Goal: Information Seeking & Learning: Understand process/instructions

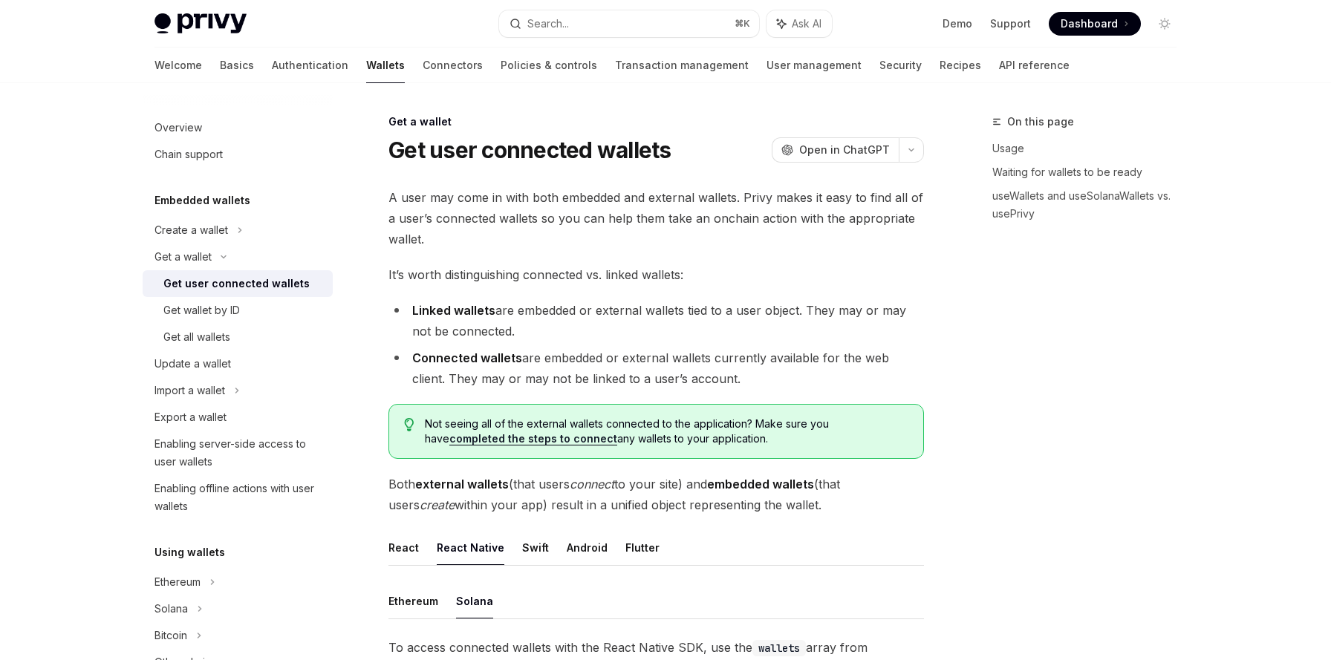
scroll to position [471, 0]
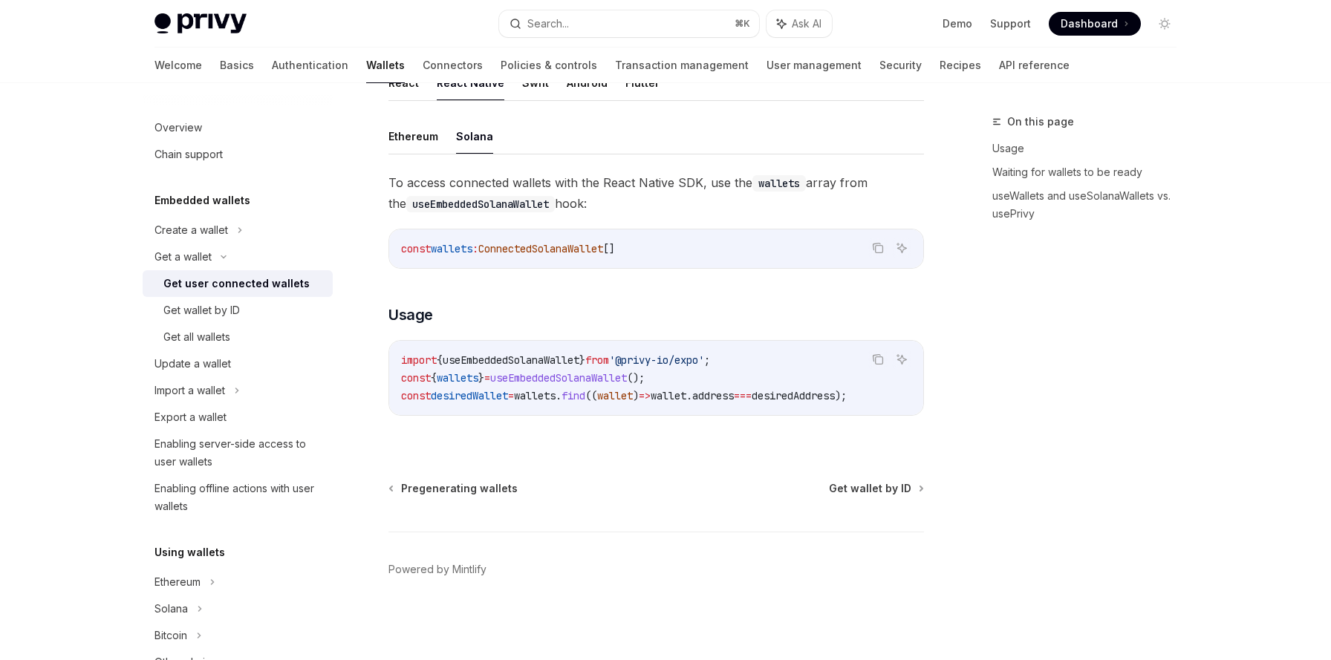
click at [539, 325] on div "To access connected wallets with the React Native SDK, use the wallets array fr…" at bounding box center [655, 305] width 535 height 267
click at [203, 227] on div "Create a wallet" at bounding box center [191, 230] width 74 height 18
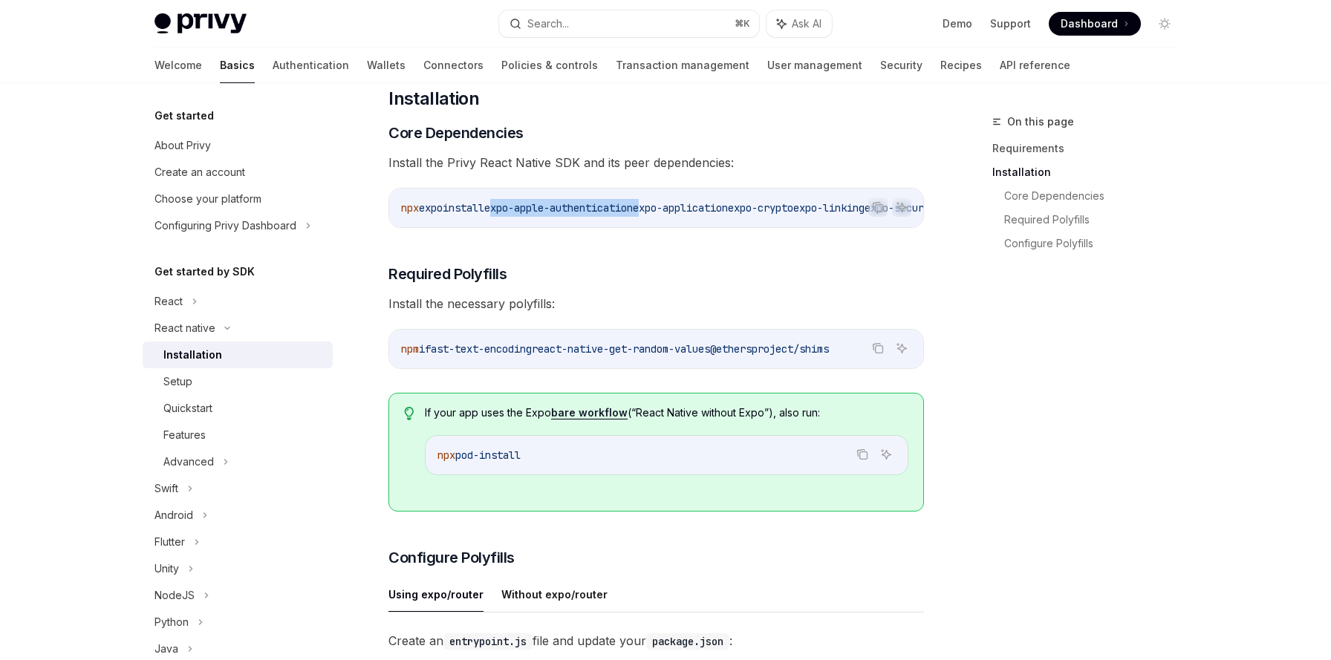
drag, startPoint x: 507, startPoint y: 206, endPoint x: 666, endPoint y: 208, distance: 158.9
click at [666, 208] on span "npx expo install expo-apple-authentication expo-application expo-crypto expo-li…" at bounding box center [989, 207] width 1176 height 13
click at [876, 205] on icon "Copy the contents from the code block" at bounding box center [879, 208] width 7 height 7
click at [882, 352] on icon "Copy the contents from the code block" at bounding box center [879, 349] width 7 height 7
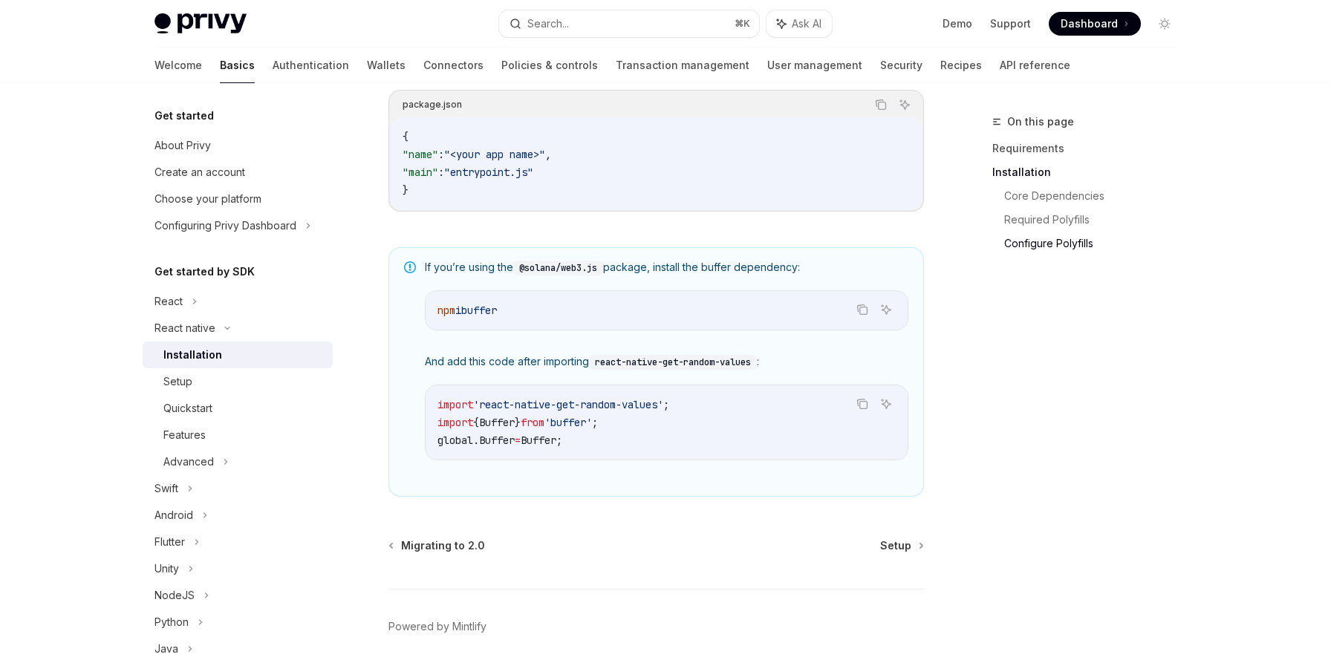
scroll to position [1039, 0]
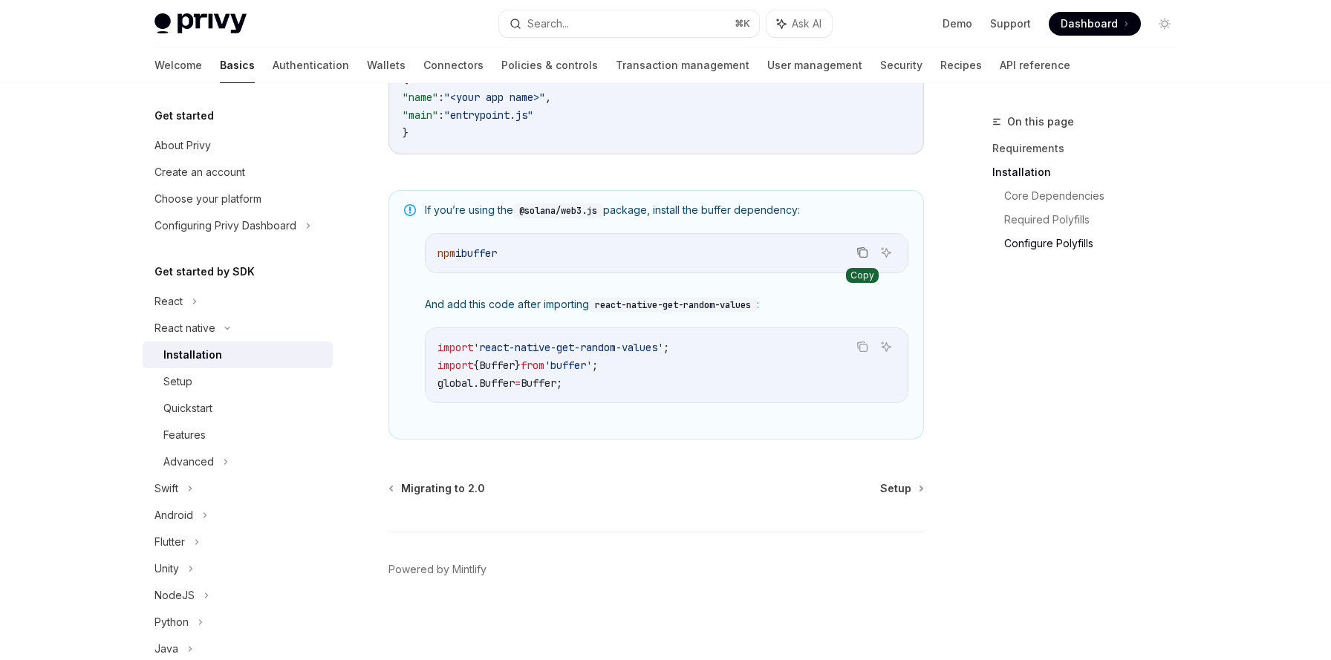
click at [866, 253] on icon "Copy the contents from the code block" at bounding box center [862, 253] width 12 height 12
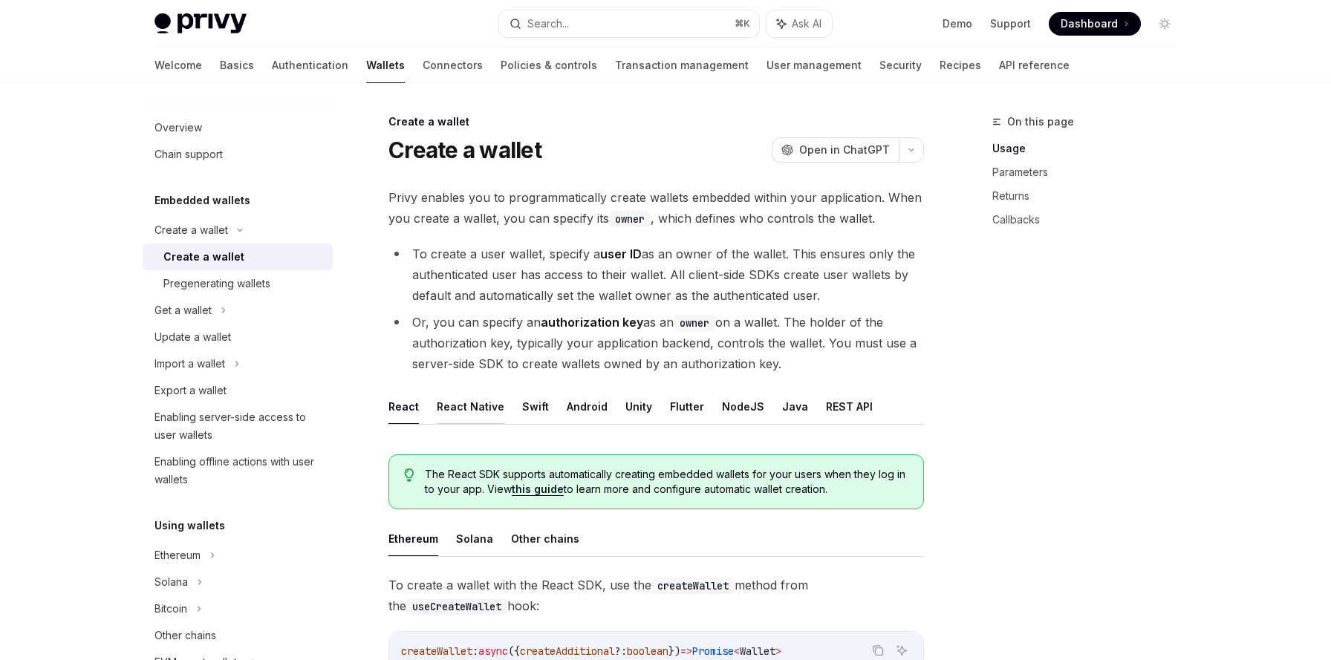
click at [472, 407] on button "React Native" at bounding box center [471, 406] width 68 height 35
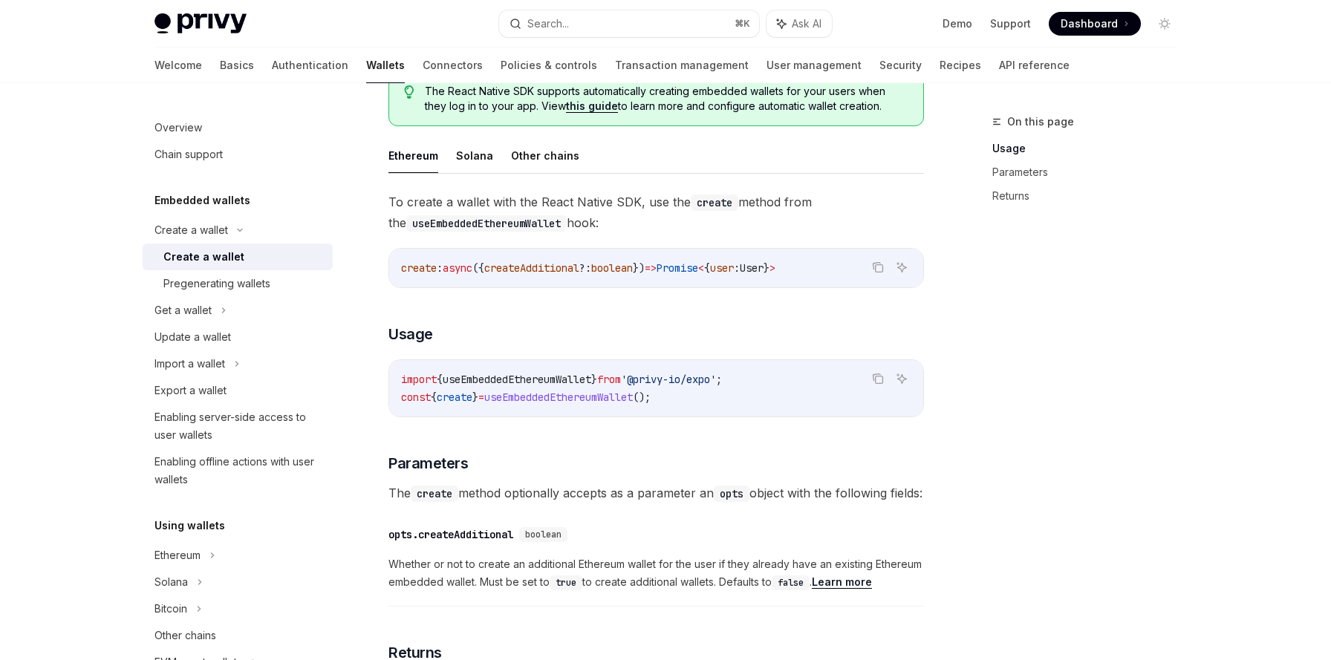
scroll to position [420, 0]
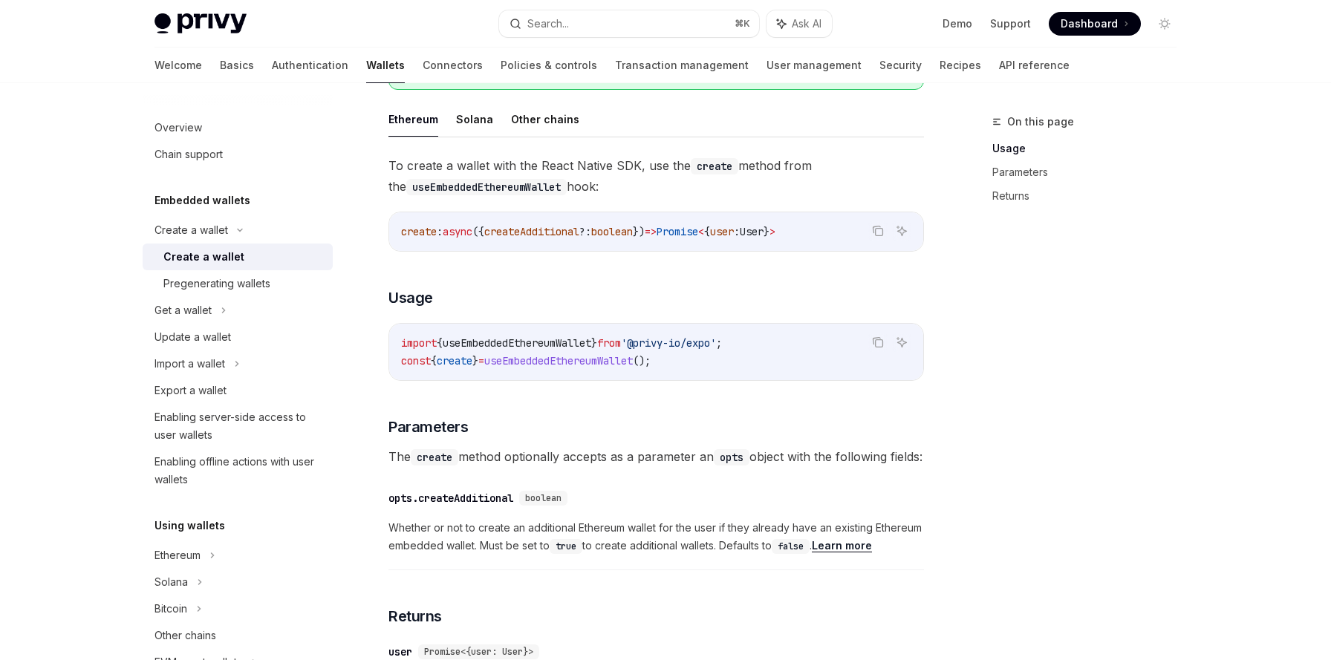
click at [466, 368] on code "import { useEmbeddedEthereumWallet } from '@privy-io/expo' ; const { create } =…" at bounding box center [656, 352] width 510 height 36
click at [466, 366] on span "create" at bounding box center [455, 360] width 36 height 13
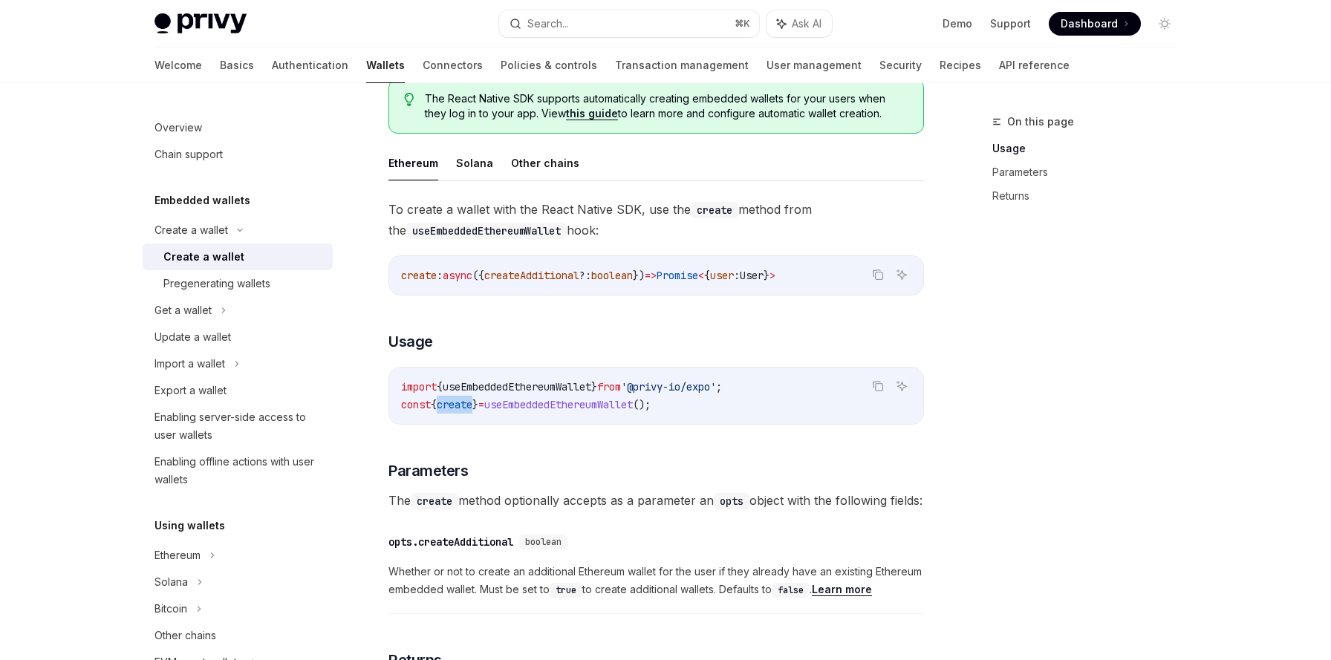
scroll to position [368, 0]
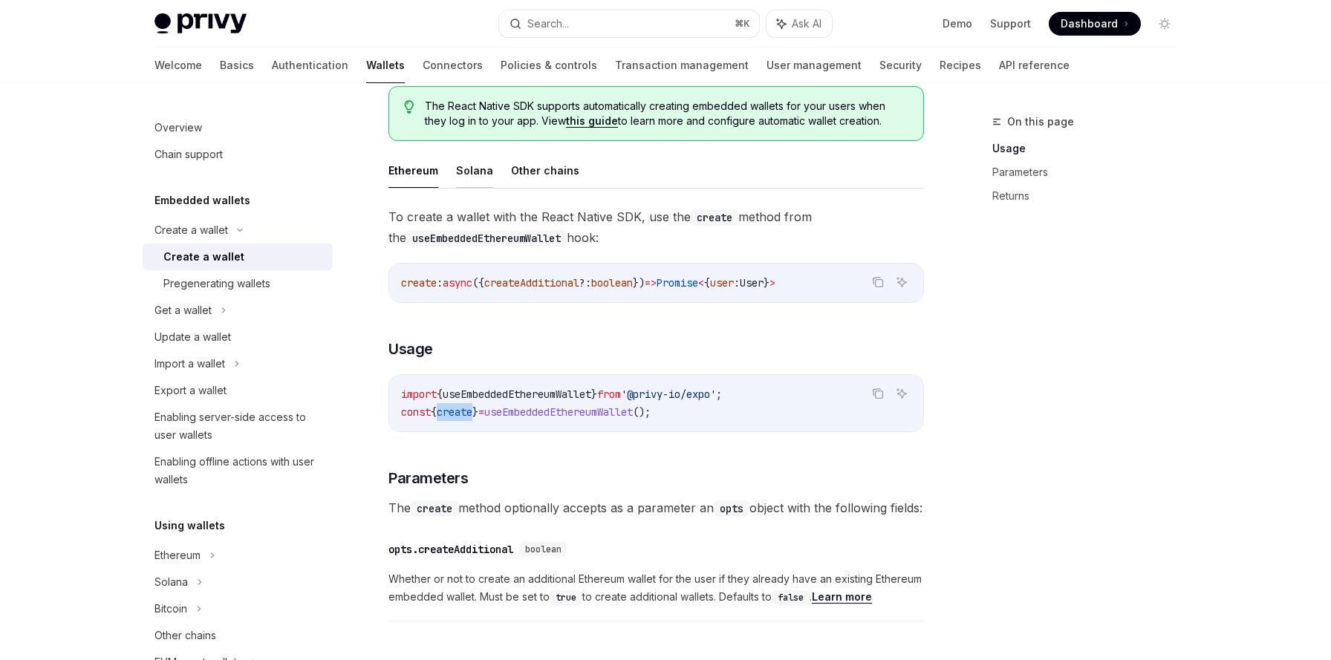
click at [472, 174] on button "Solana" at bounding box center [474, 170] width 37 height 35
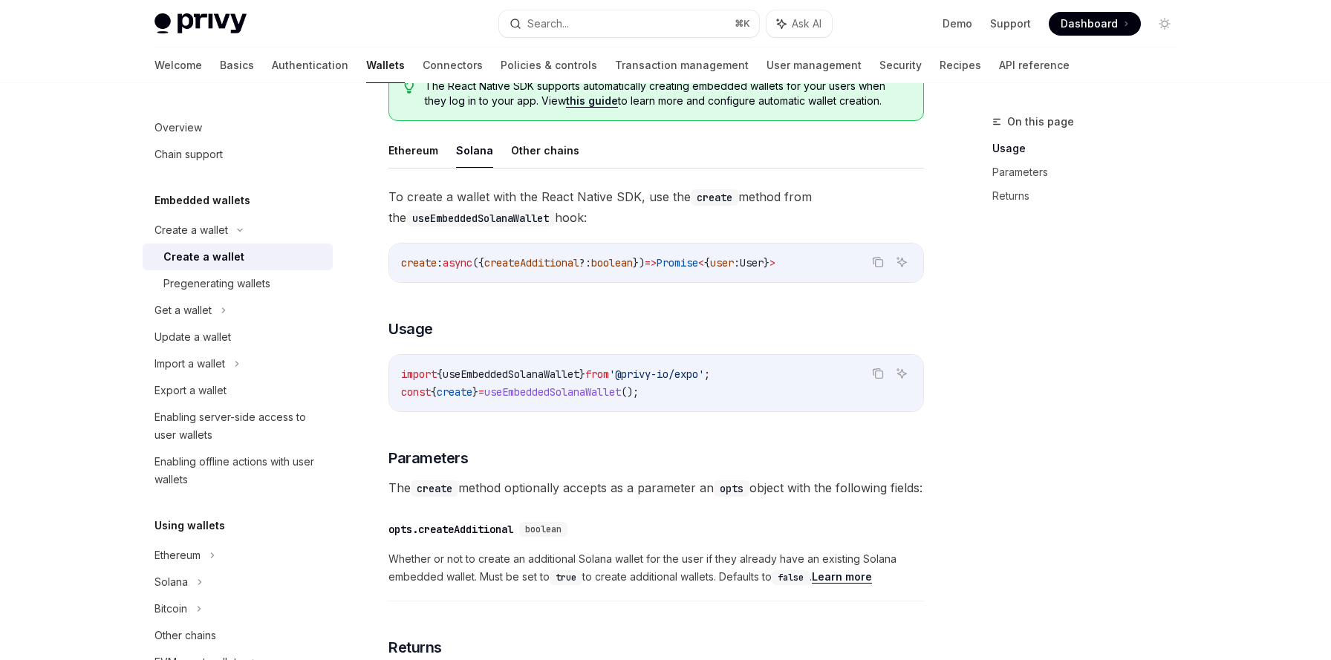
scroll to position [388, 0]
click at [417, 153] on button "Ethereum" at bounding box center [413, 151] width 50 height 35
type textarea "*"
click at [575, 397] on span "useEmbeddedEthereumWallet" at bounding box center [558, 392] width 149 height 13
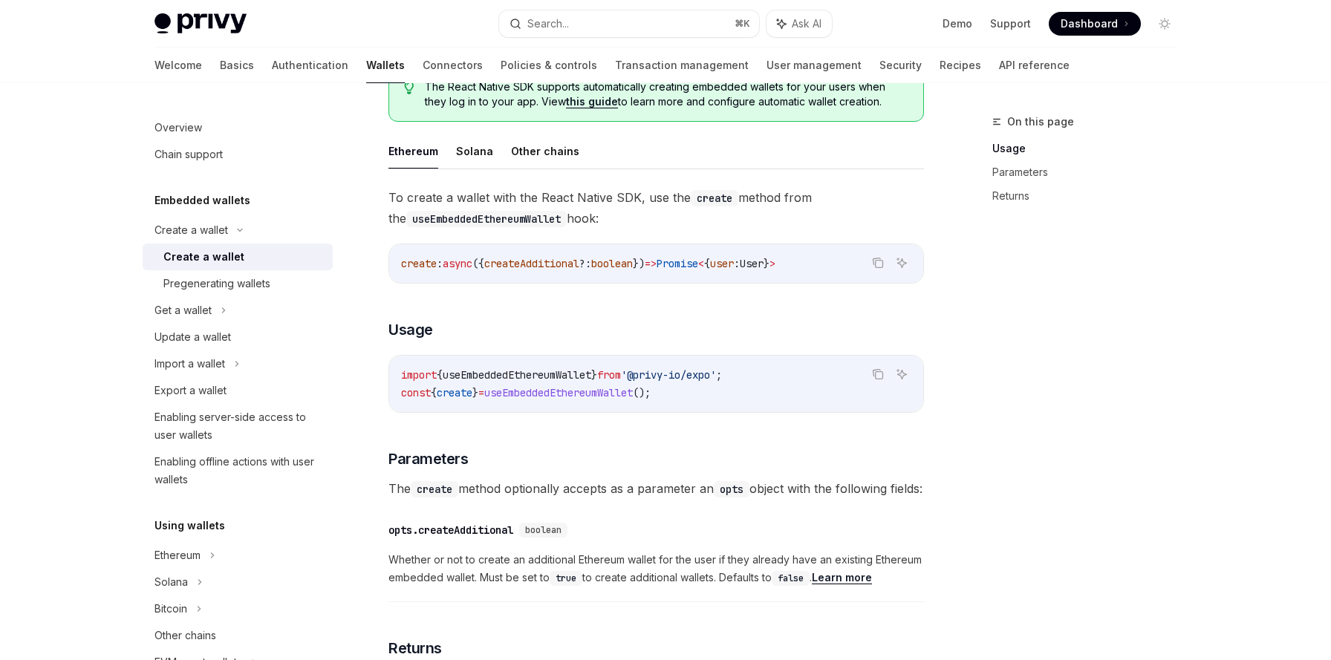
copy span "useEmbeddedEthereumWallet"
